Goal: Task Accomplishment & Management: Manage account settings

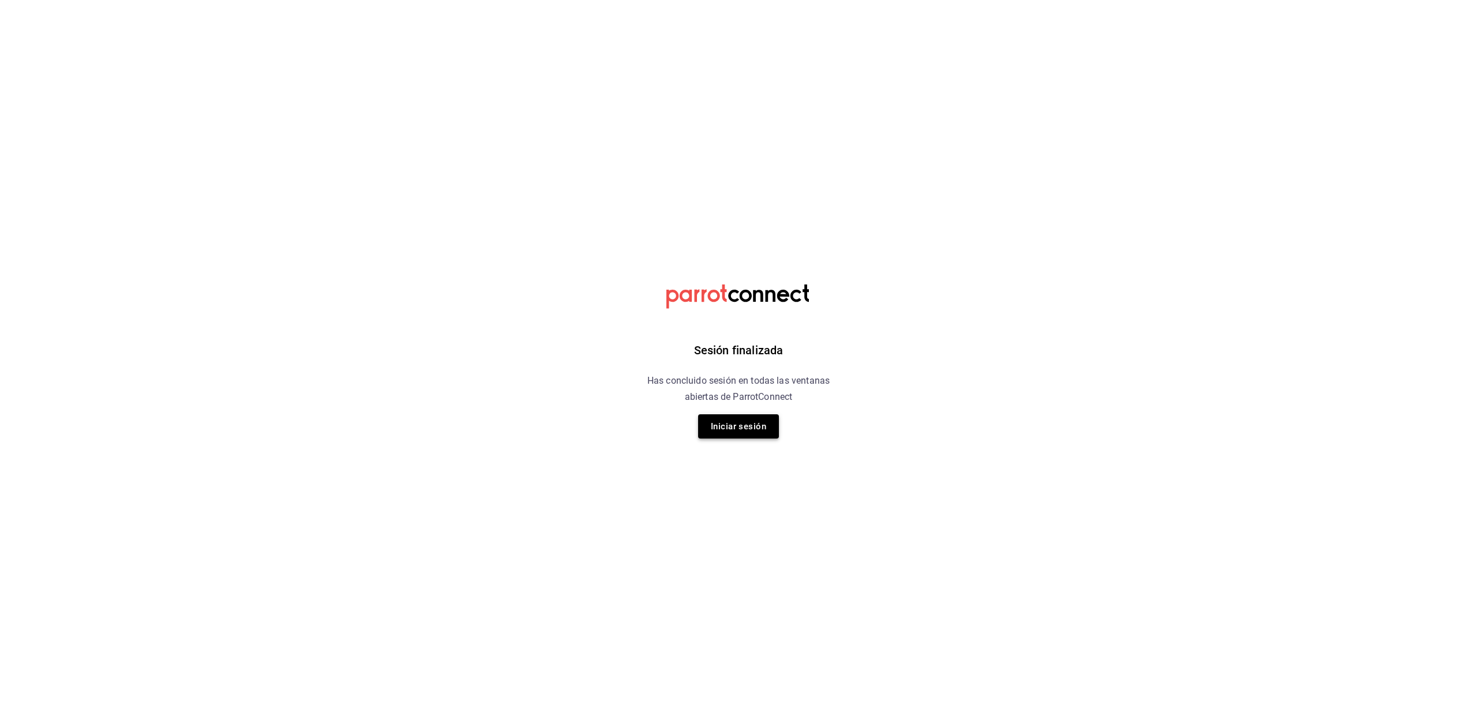
click at [743, 425] on button "Iniciar sesión" at bounding box center [738, 426] width 81 height 24
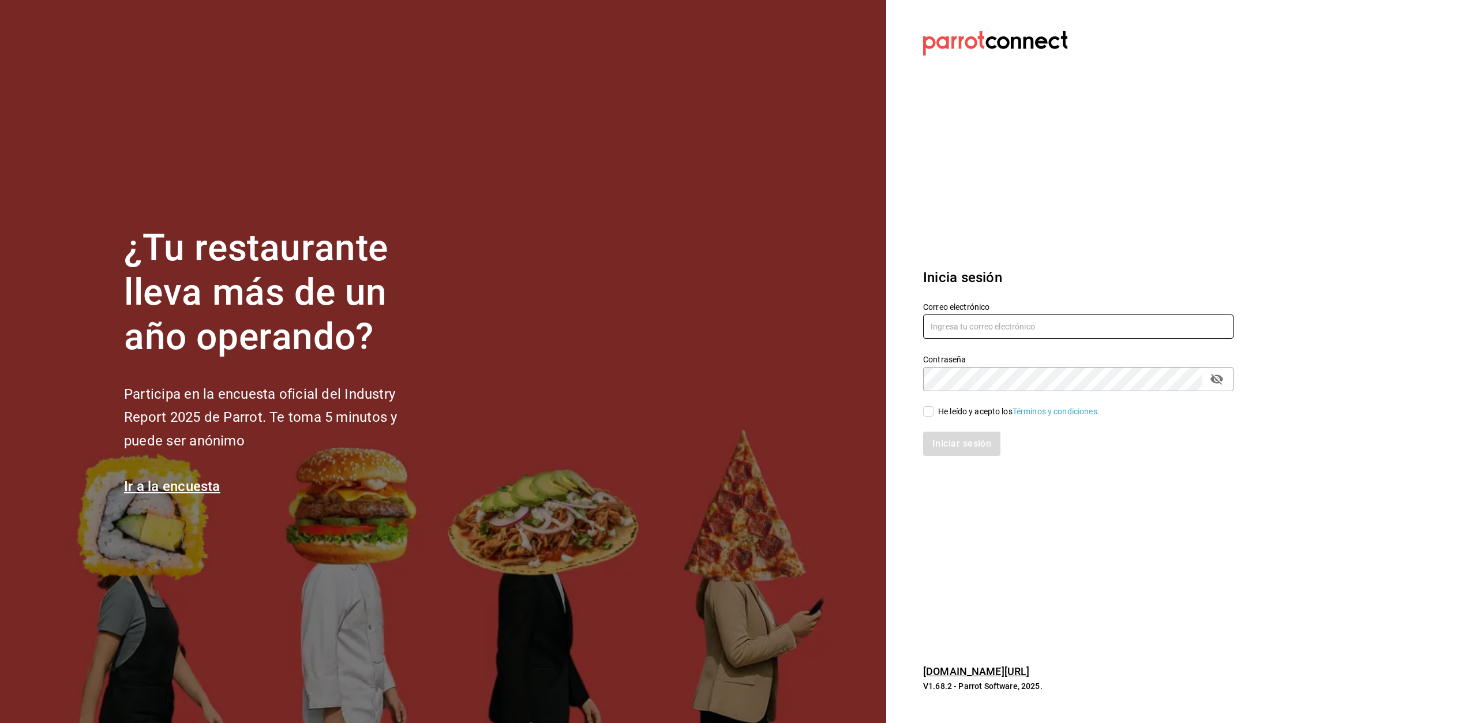
type input "erpaip23@gmail.com"
click at [929, 411] on input "He leído y acepto los Términos y condiciones." at bounding box center [928, 411] width 10 height 10
checkbox input "true"
click at [968, 445] on button "Iniciar sesión" at bounding box center [962, 444] width 78 height 24
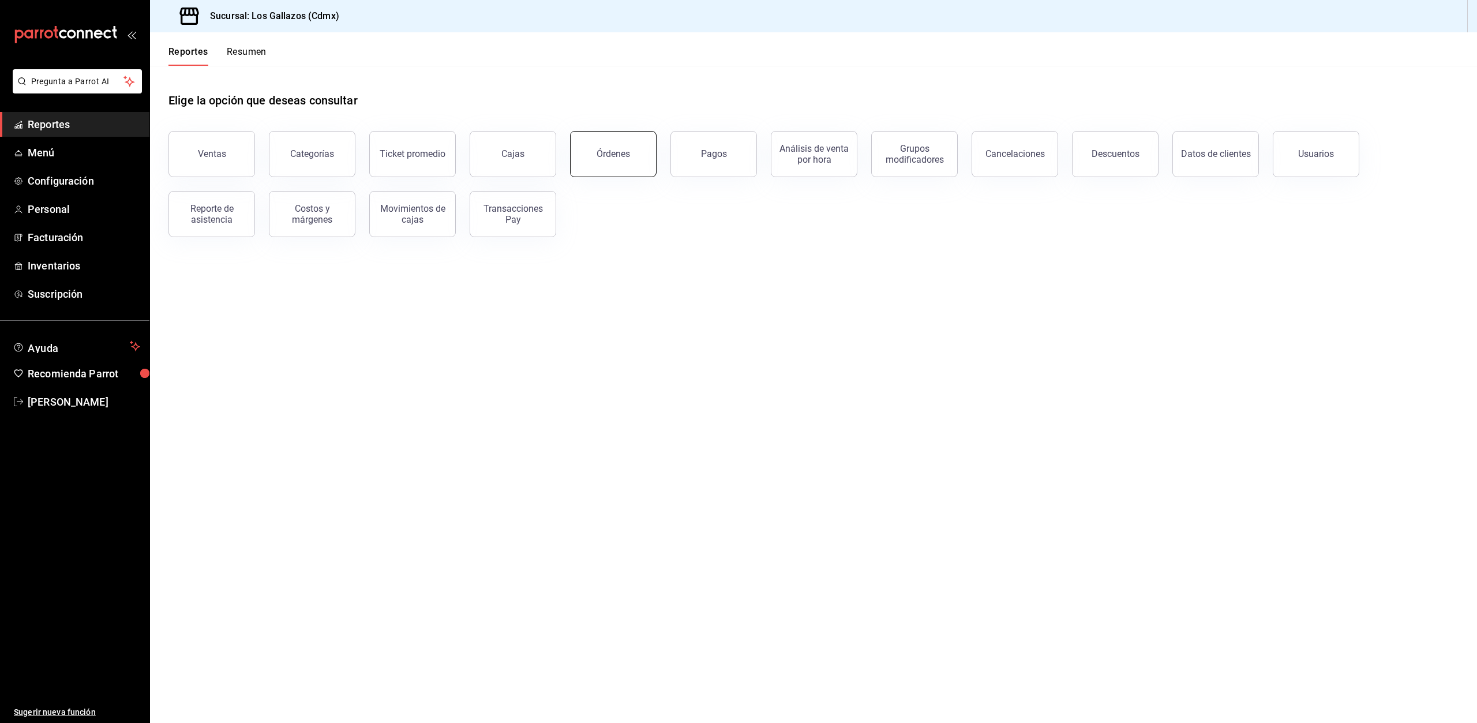
click at [613, 159] on button "Órdenes" at bounding box center [613, 154] width 87 height 46
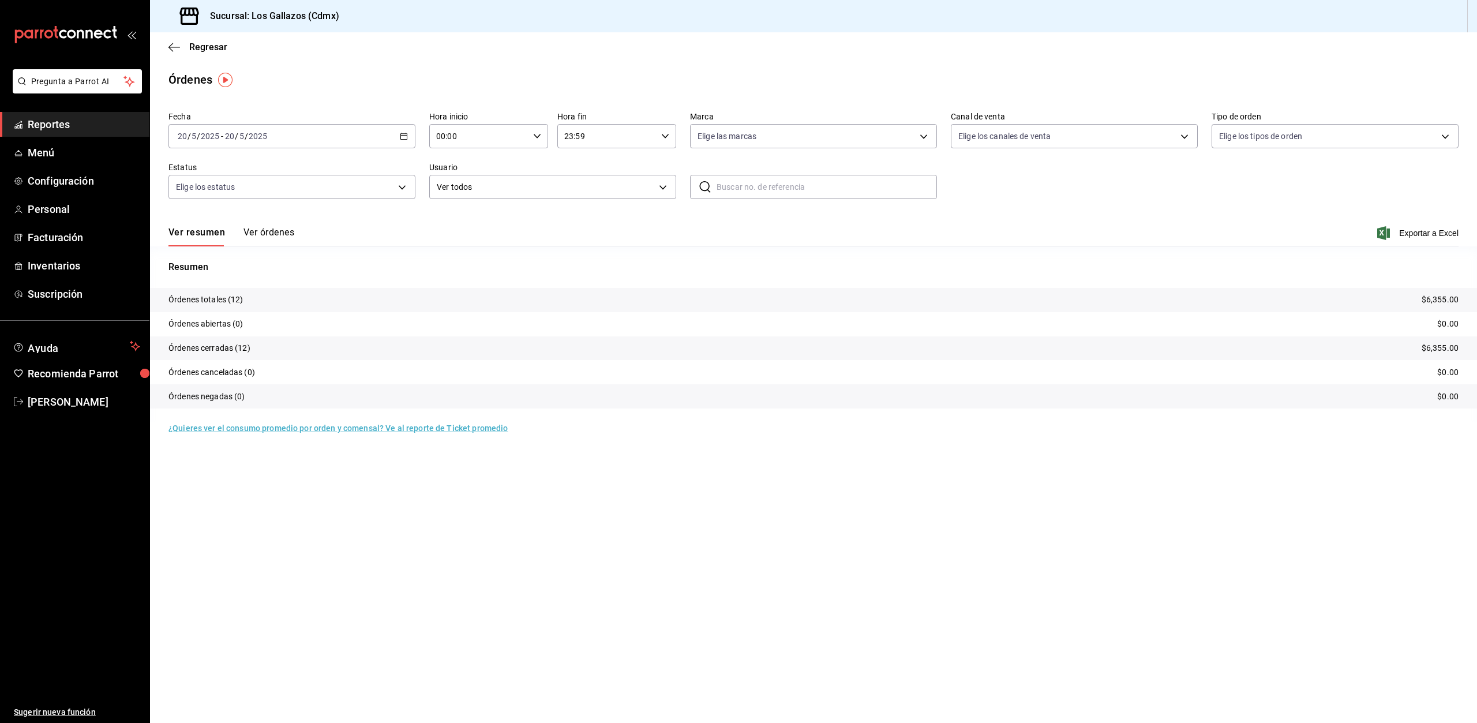
click at [408, 135] on div "[DATE] [DATE] - [DATE] [DATE]" at bounding box center [292, 136] width 247 height 24
click at [215, 307] on li "Rango de fechas" at bounding box center [223, 301] width 108 height 26
click at [305, 290] on abbr "18" at bounding box center [302, 289] width 8 height 8
click at [423, 264] on abbr "17" at bounding box center [425, 264] width 8 height 8
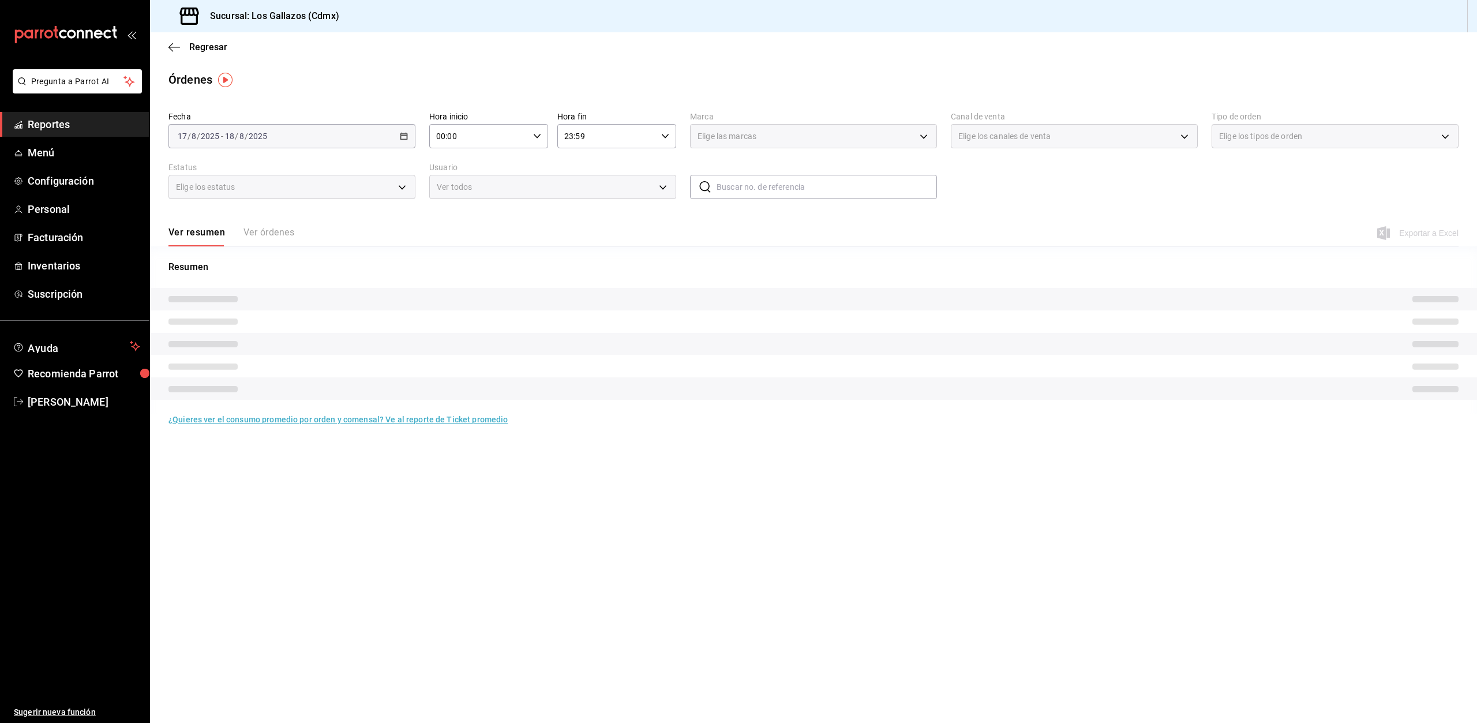
click at [423, 264] on p "Resumen" at bounding box center [814, 267] width 1290 height 14
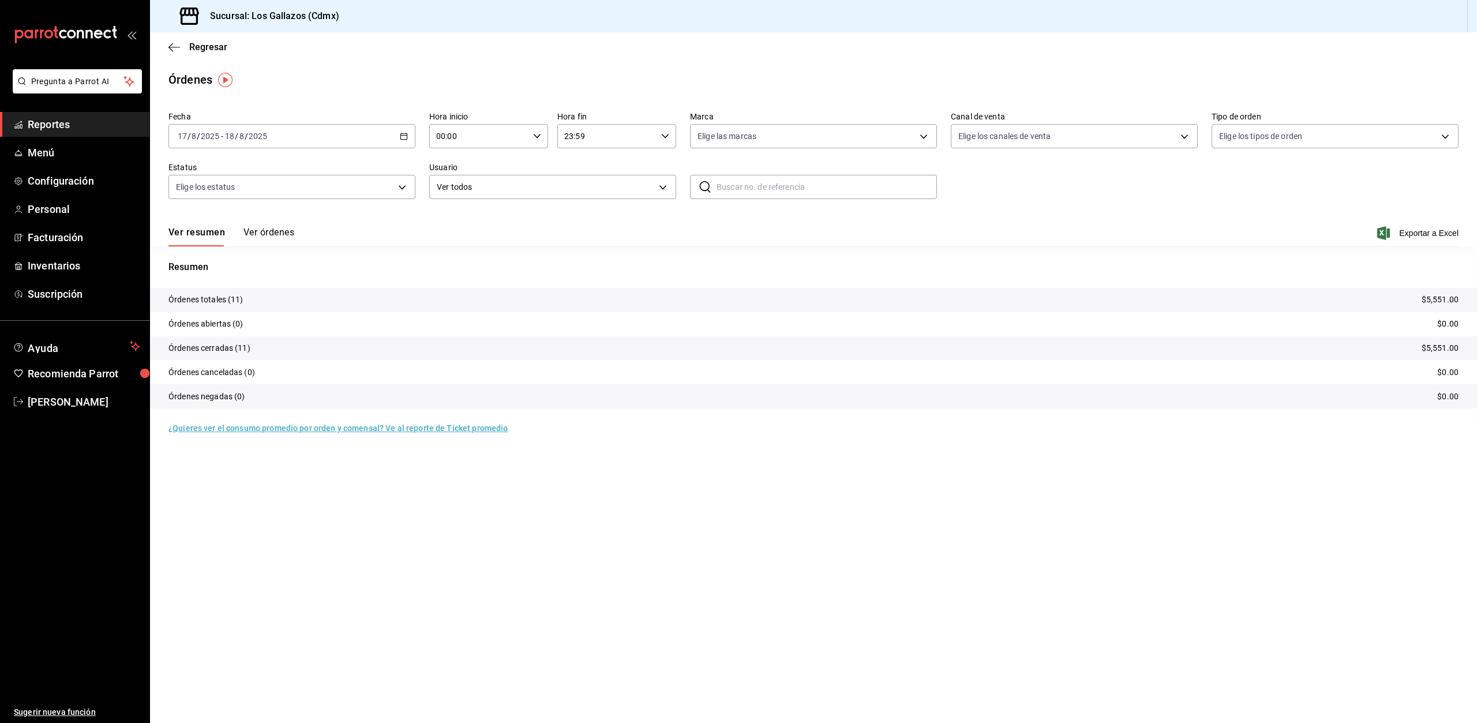
click at [401, 135] on \(Stroke\) "button" at bounding box center [403, 136] width 7 height 6
click at [426, 264] on abbr "17" at bounding box center [425, 264] width 8 height 8
click at [536, 136] on \(Stroke\) "button" at bounding box center [537, 136] width 7 height 4
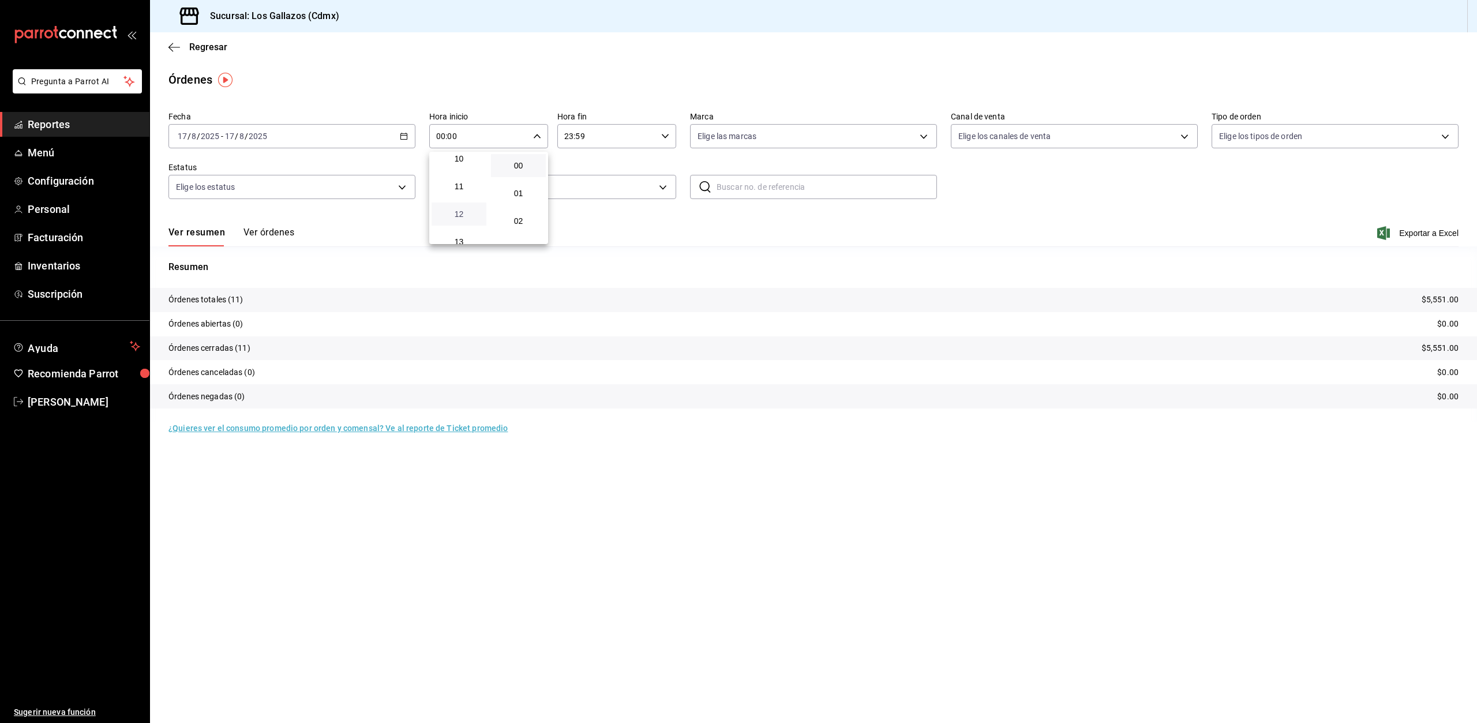
click at [467, 216] on span "12" at bounding box center [459, 213] width 41 height 9
type input "12:00"
click at [280, 231] on div at bounding box center [738, 361] width 1477 height 723
click at [173, 42] on icon "button" at bounding box center [175, 47] width 12 height 10
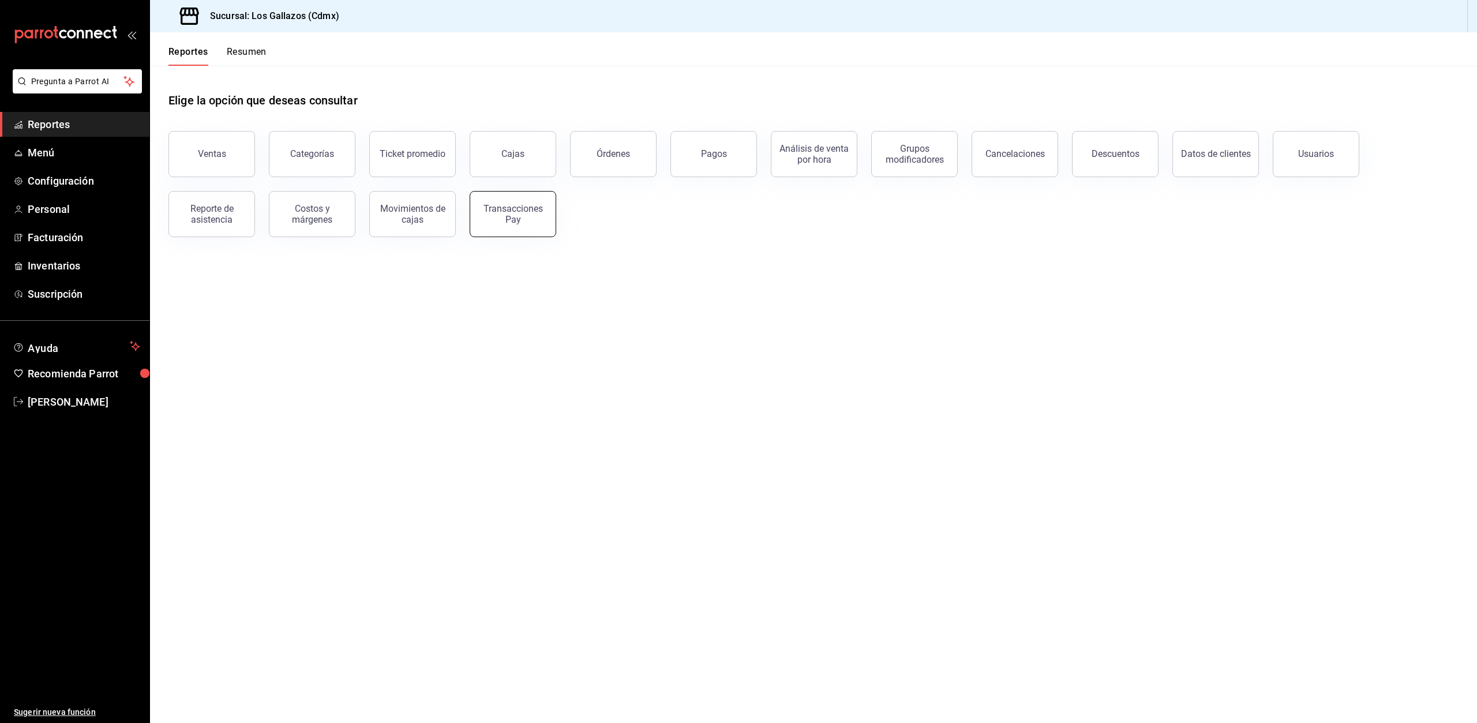
click at [525, 216] on div "Transacciones Pay" at bounding box center [513, 214] width 72 height 22
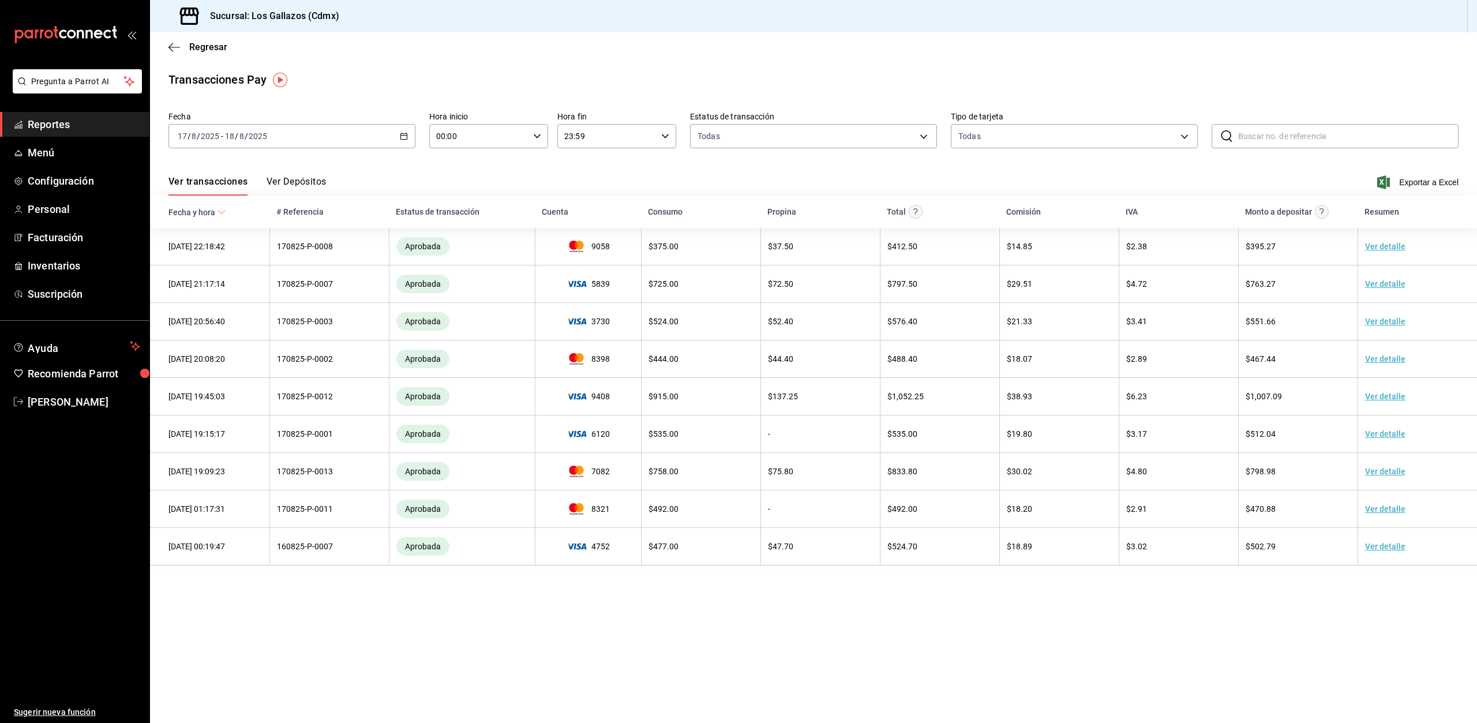
click at [541, 133] on div "00:00 Hora inicio" at bounding box center [488, 136] width 119 height 24
click at [402, 131] on div at bounding box center [738, 361] width 1477 height 723
click at [402, 136] on \(Stroke\) "button" at bounding box center [404, 135] width 6 height 1
click at [211, 302] on span "Rango de fechas" at bounding box center [222, 301] width 89 height 12
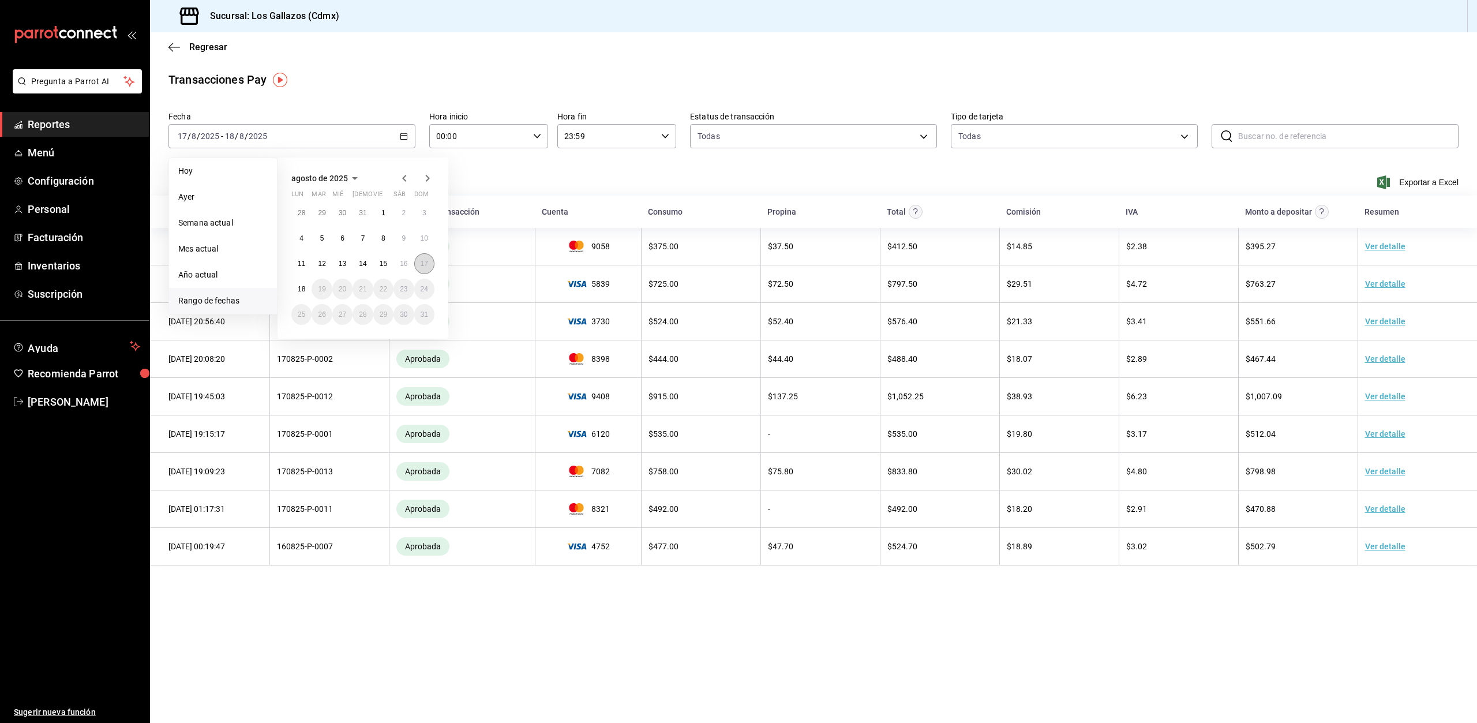
click at [424, 265] on abbr "17" at bounding box center [425, 264] width 8 height 8
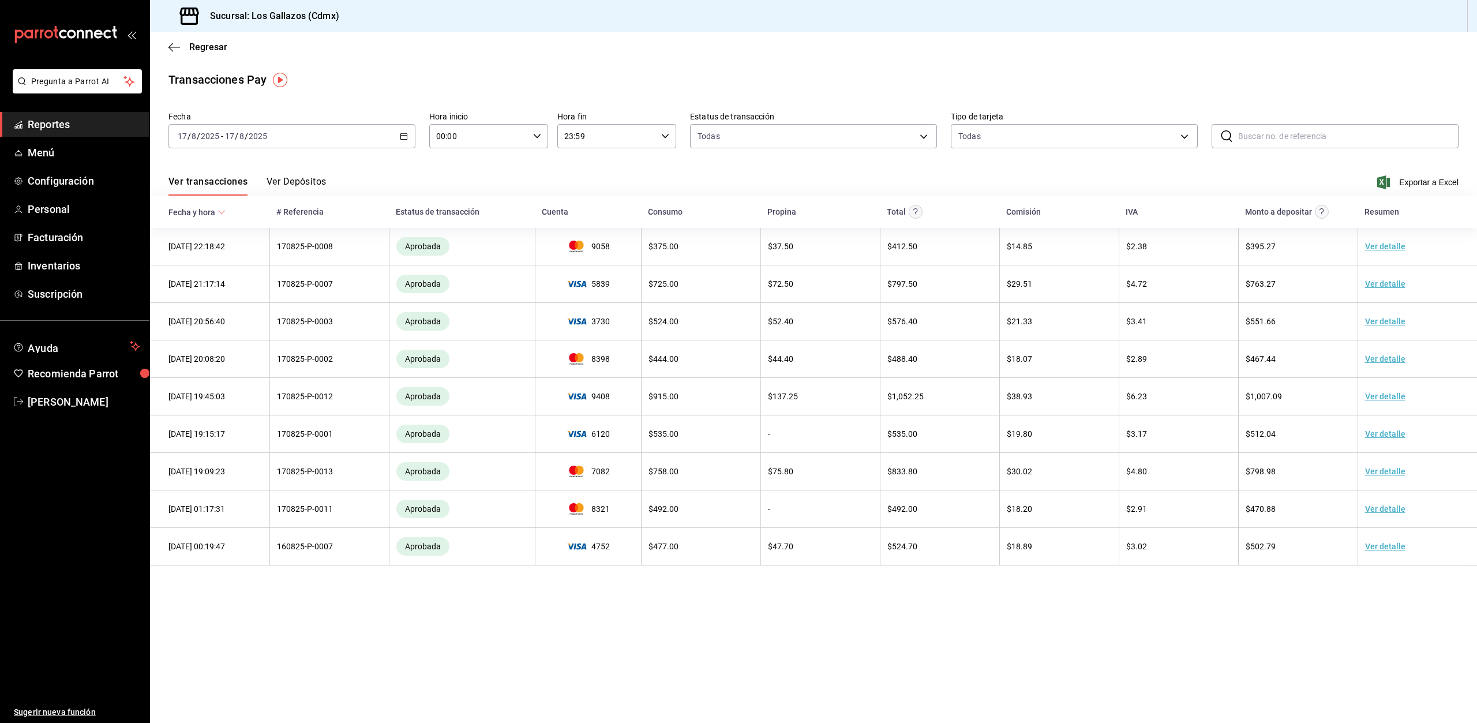
click at [538, 137] on \(Stroke\) "button" at bounding box center [537, 136] width 7 height 4
click at [461, 177] on span "13" at bounding box center [459, 179] width 41 height 9
type input "13:00"
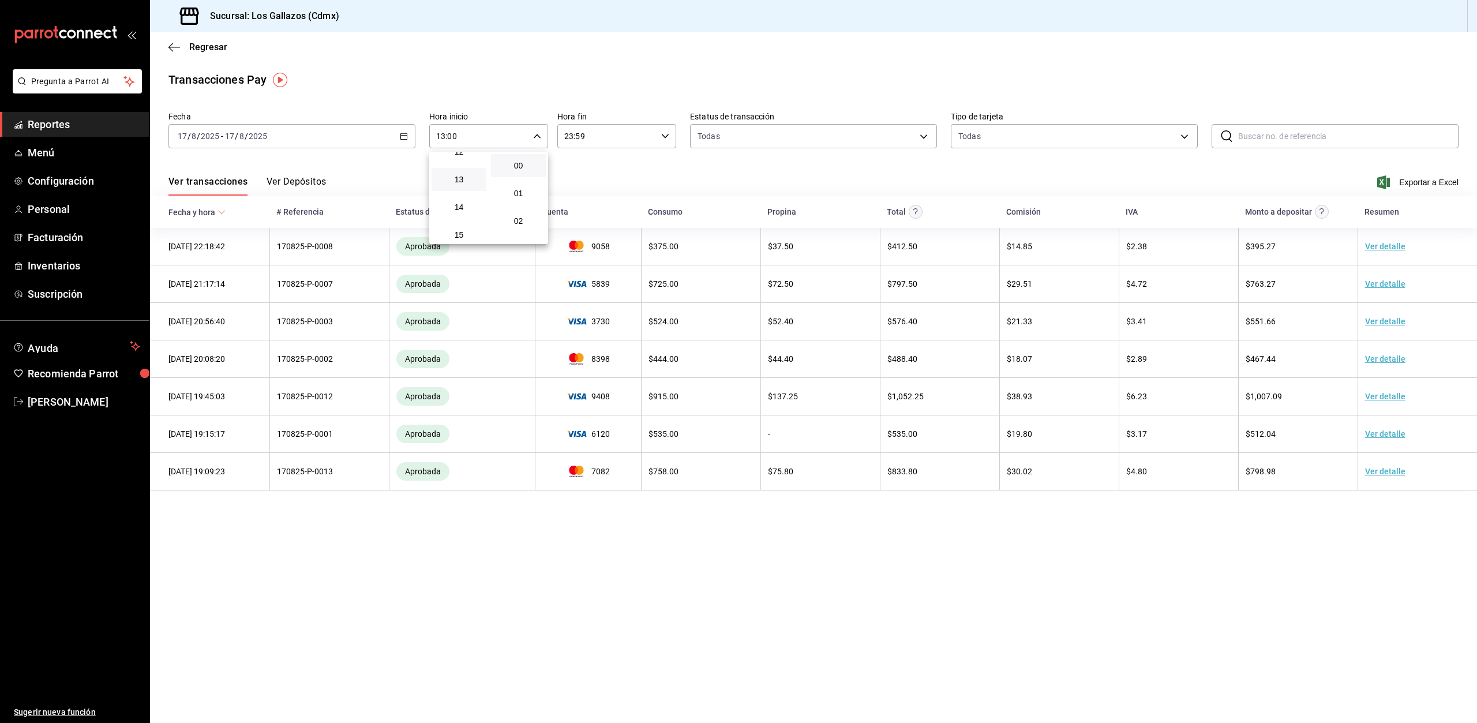
click at [443, 553] on div at bounding box center [738, 361] width 1477 height 723
